Goal: Find specific page/section: Find specific page/section

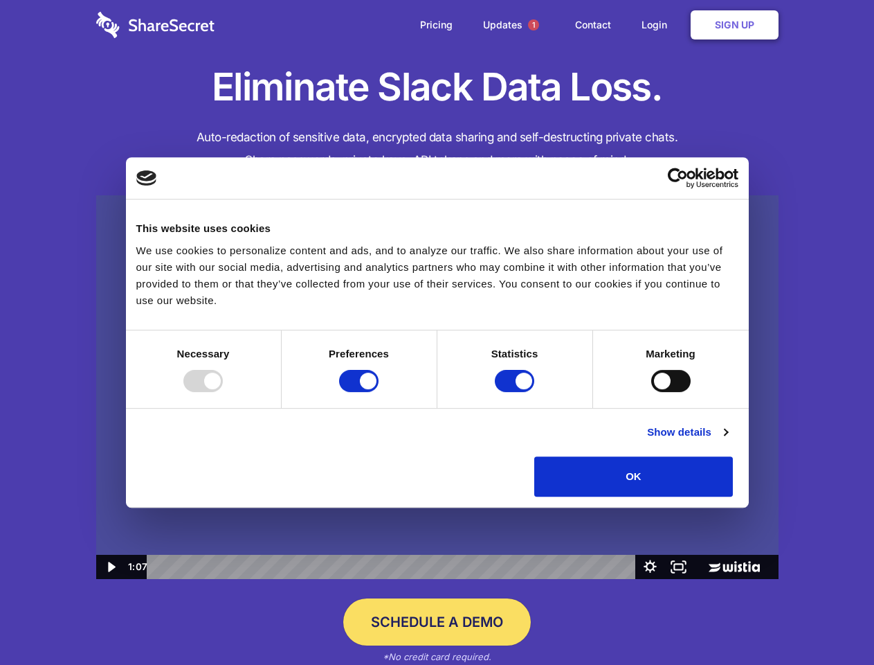
click at [437, 332] on img at bounding box center [437, 387] width 683 height 384
click at [223, 392] on div at bounding box center [202, 381] width 39 height 22
click at [379, 392] on input "Preferences" at bounding box center [358, 381] width 39 height 22
checkbox input "false"
click at [516, 392] on input "Statistics" at bounding box center [514, 381] width 39 height 22
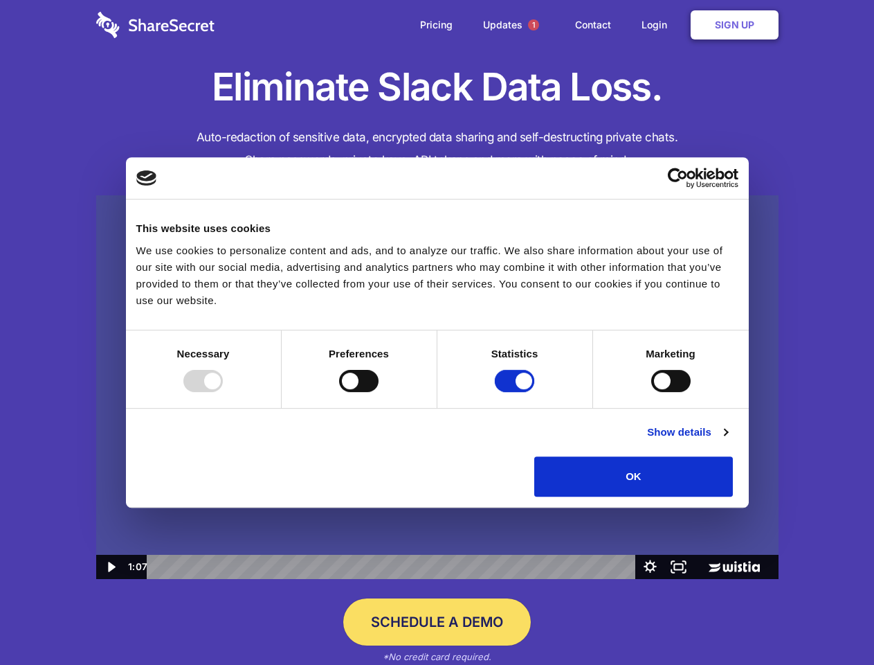
checkbox input "false"
click at [651, 392] on input "Marketing" at bounding box center [670, 381] width 39 height 22
checkbox input "true"
click at [728, 440] on link "Show details" at bounding box center [687, 432] width 80 height 17
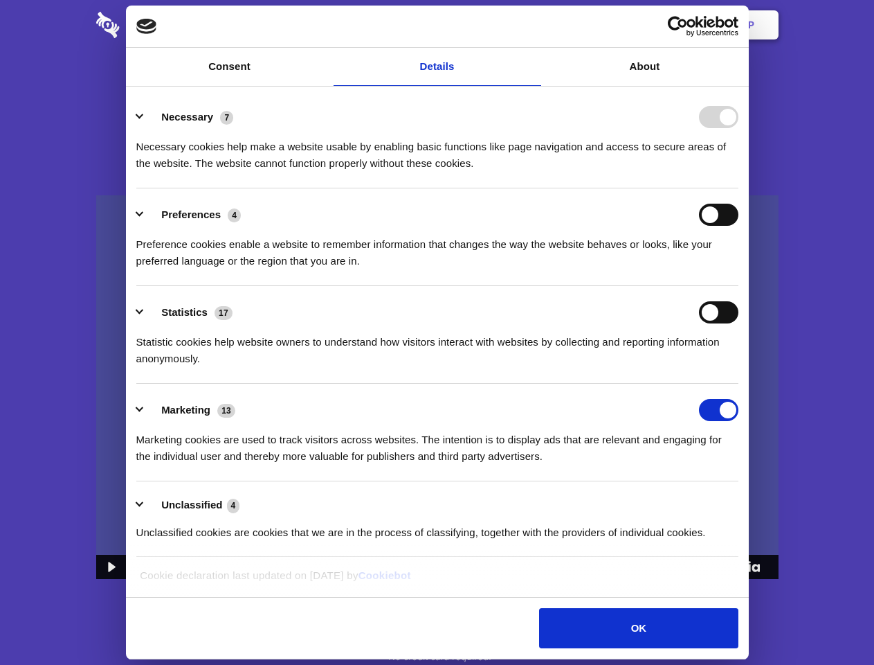
click at [739, 172] on div "Necessary 7 Necessary cookies help make a website usable by enabling basic func…" at bounding box center [437, 139] width 602 height 66
click at [533, 25] on span "1" at bounding box center [533, 24] width 11 height 11
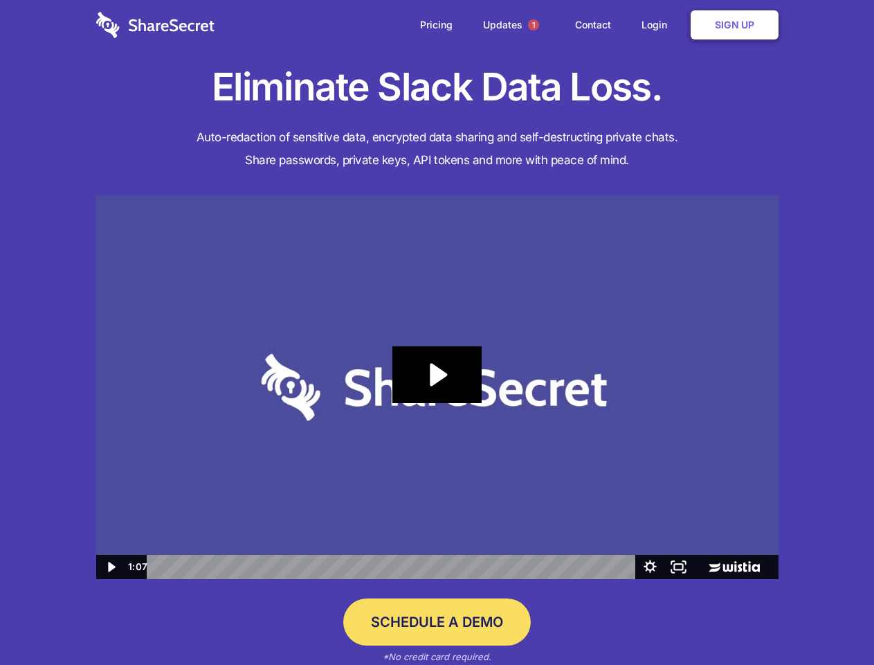
click at [438, 387] on icon "Play Video: Sharesecret Slack Extension" at bounding box center [437, 374] width 89 height 57
